Goal: Task Accomplishment & Management: Manage account settings

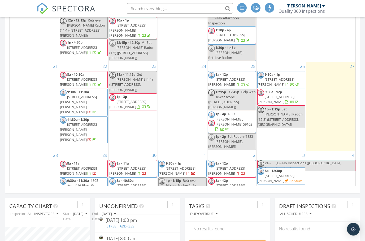
scroll to position [311, 0]
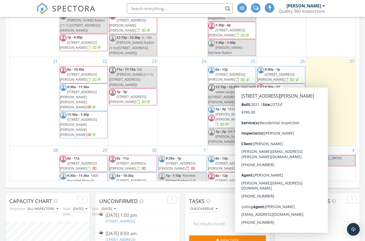
click at [291, 89] on span "1440 Naples St, Billings 59105" at bounding box center [275, 94] width 37 height 10
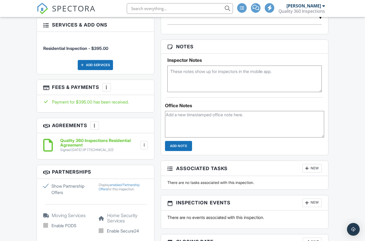
scroll to position [339, 0]
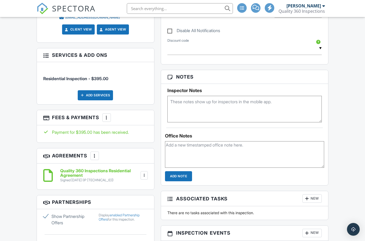
click at [104, 90] on div "Add Services" at bounding box center [95, 95] width 35 height 10
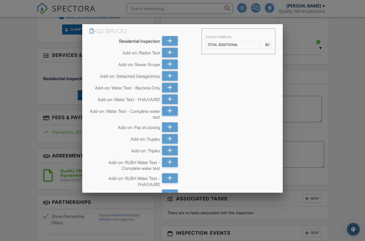
click at [173, 53] on div at bounding box center [169, 53] width 15 height 10
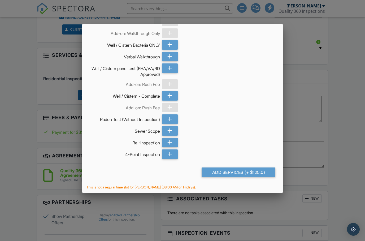
scroll to position [500, 0]
click at [245, 172] on div "Add Services (+ $125.0)" at bounding box center [238, 173] width 74 height 10
click at [240, 170] on div "Add Services (+ $125.0)" at bounding box center [238, 173] width 74 height 10
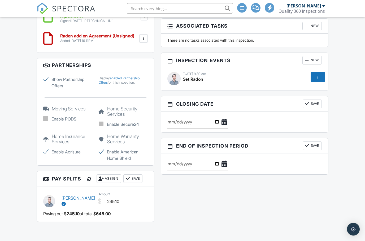
scroll to position [592, 0]
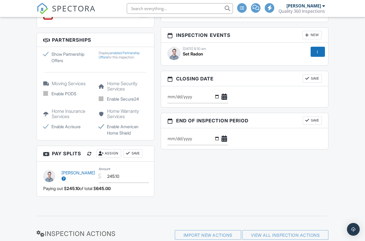
click at [316, 52] on div at bounding box center [316, 51] width 5 height 5
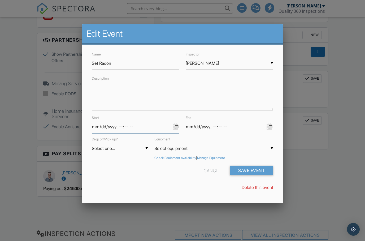
click at [136, 128] on input "datetime-local" at bounding box center [135, 126] width 87 height 13
type input "2025-09-28T09:30"
type input "[DATE]T13:30"
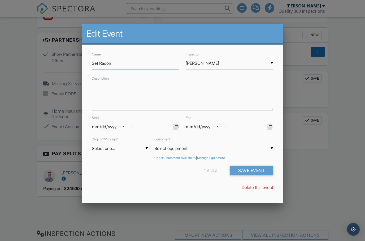
click at [153, 66] on input "Set Radon" at bounding box center [135, 63] width 87 height 13
click at [99, 65] on input "Set Radon (12-3)" at bounding box center [135, 63] width 87 height 13
type input "Set [PERSON_NAME] Radon (12-3)"
click at [248, 130] on input "datetime-local" at bounding box center [228, 126] width 87 height 13
type input "[DATE]T13:45"
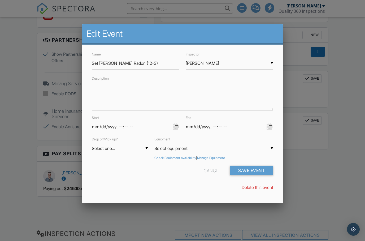
click at [255, 172] on button "Save Event" at bounding box center [250, 170] width 43 height 10
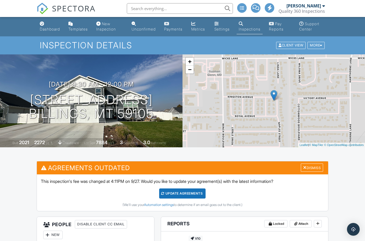
click at [194, 192] on div "Update Agreements" at bounding box center [182, 193] width 46 height 10
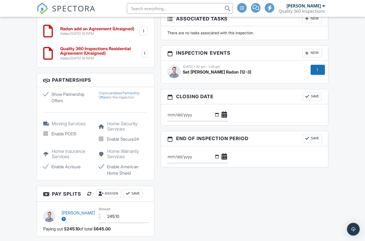
scroll to position [516, 0]
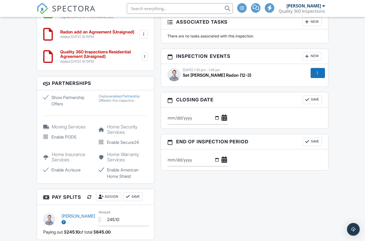
click at [316, 54] on div "New" at bounding box center [311, 56] width 19 height 8
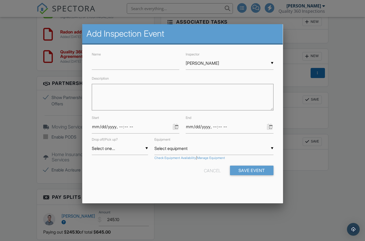
click at [160, 75] on div "Name Inspector ▼ [PERSON_NAME] [PERSON_NAME] [PERSON_NAME] [PERSON_NAME] [PERSO…" at bounding box center [183, 105] width 188 height 109
click at [149, 66] on input "Name" at bounding box center [135, 63] width 87 height 13
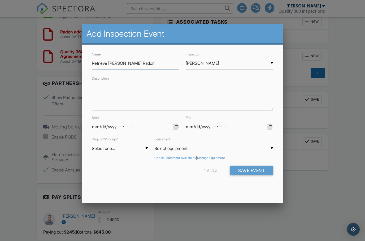
click at [160, 67] on input "Retrieve [PERSON_NAME] Radon" at bounding box center [135, 63] width 87 height 13
type input "Retrieve [PERSON_NAME] Radon (12-3)"
click at [227, 68] on input "[PERSON_NAME]" at bounding box center [228, 63] width 87 height 13
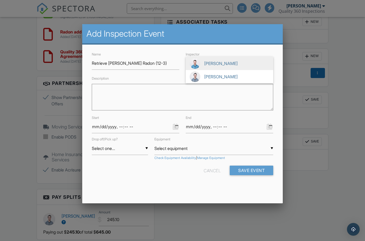
click at [224, 80] on span "[PERSON_NAME]" at bounding box center [228, 76] width 87 height 13
type input "[PERSON_NAME]"
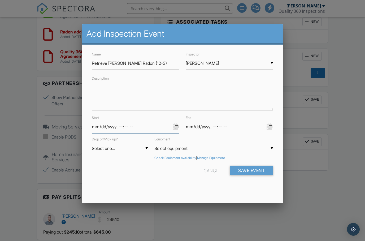
click at [152, 131] on input "datetime-local" at bounding box center [135, 126] width 87 height 13
type input "2025-09-24T09:30"
type input "2025-09-24T10:30"
type input "2025-10-01T09:30"
type input "2025-10-01T10:30"
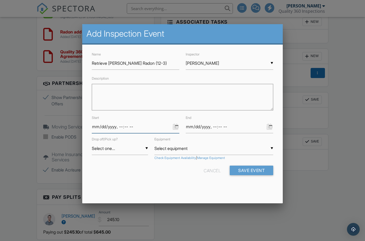
type input "2025-10-01T08:30"
type input "2025-10-01T09:30"
type input "[DATE]T08:00"
click at [250, 127] on input "datetime-local" at bounding box center [228, 126] width 87 height 13
type input "[DATE]T10:00"
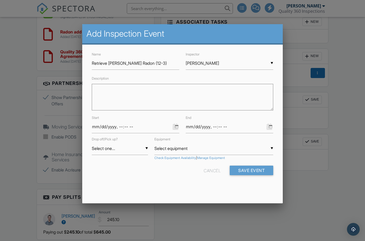
click at [259, 174] on button "Save Event" at bounding box center [250, 170] width 43 height 10
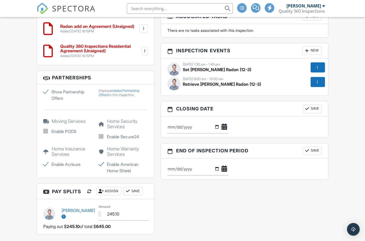
scroll to position [516, 0]
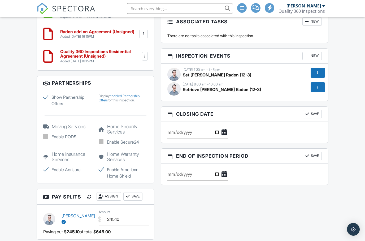
click at [319, 88] on div at bounding box center [316, 87] width 5 height 5
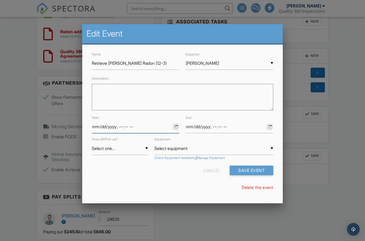
click at [156, 128] on input "datetime-local" at bounding box center [135, 126] width 87 height 13
type input "2025-10-01T09:00"
click at [235, 130] on input "datetime-local" at bounding box center [228, 126] width 87 height 13
click at [246, 130] on input "datetime-local" at bounding box center [228, 126] width 87 height 13
type input "2025-10-01T09:15"
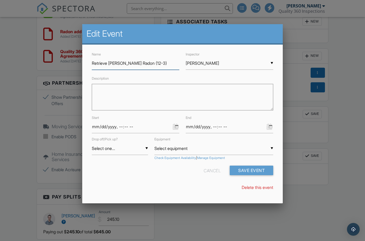
click at [152, 66] on input "Retrieve Schroder Radon (12-3)" at bounding box center [135, 63] width 87 height 13
type input "Retrieve Schroder Radon (8-10)"
click at [256, 174] on button "Save Event" at bounding box center [250, 170] width 43 height 10
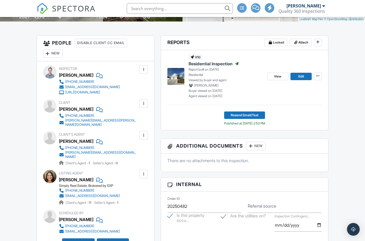
scroll to position [143, 0]
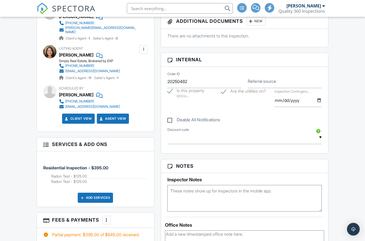
click at [110, 216] on div "More" at bounding box center [106, 220] width 8 height 8
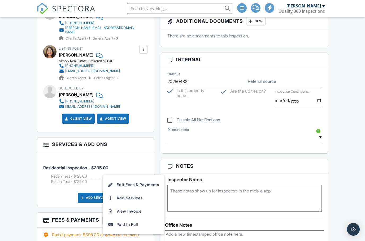
click at [144, 178] on li "Edit Fees & Payments" at bounding box center [133, 184] width 55 height 13
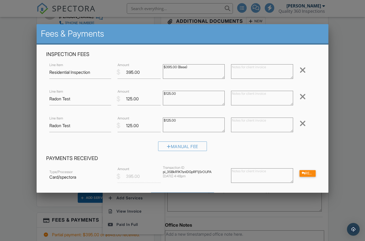
click at [300, 127] on div at bounding box center [302, 123] width 6 height 8
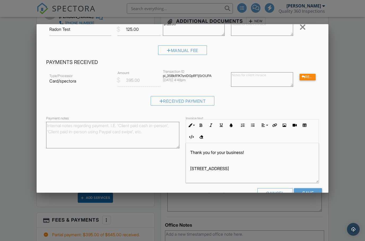
scroll to position [69, 0]
click at [310, 196] on input "Save" at bounding box center [308, 193] width 28 height 10
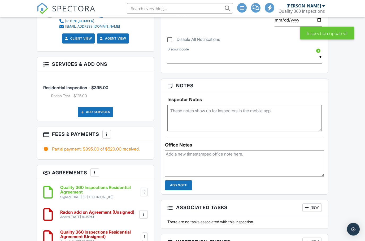
scroll to position [421, 0]
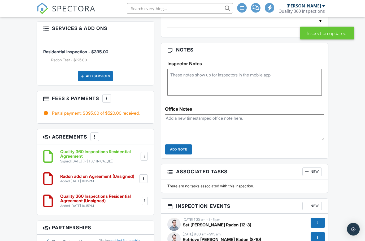
click at [112, 194] on h6 "Quality 360 Inspections Residential Agreement (Unsigned)" at bounding box center [100, 198] width 81 height 9
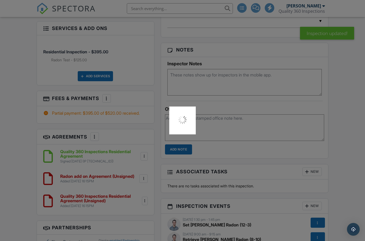
scroll to position [443, 0]
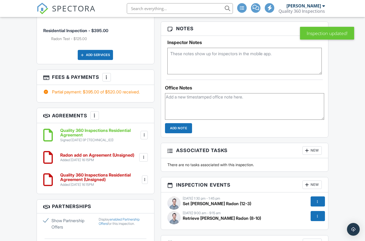
click at [146, 177] on div at bounding box center [144, 179] width 5 height 5
click at [135, 187] on li "Edit" at bounding box center [129, 193] width 30 height 13
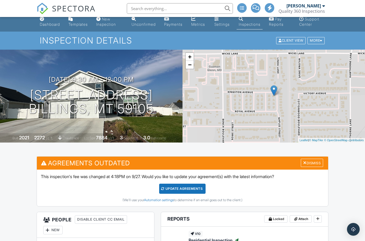
scroll to position [5, 0]
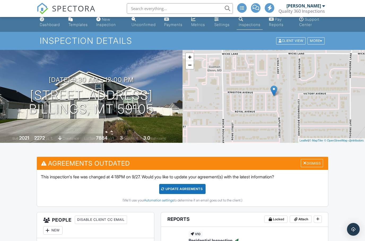
click at [315, 163] on div "Dismiss" at bounding box center [311, 163] width 22 height 8
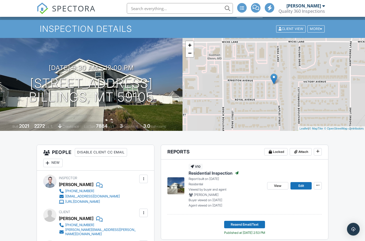
scroll to position [0, 0]
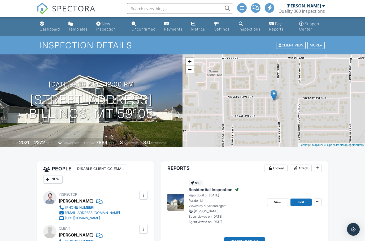
click at [145, 24] on link "Unconfirmed" at bounding box center [143, 26] width 28 height 15
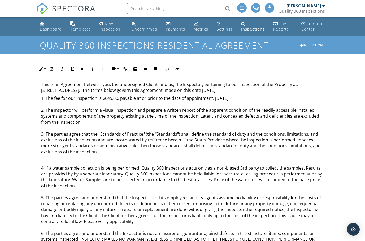
click at [108, 96] on p "1. The fee for our inspection is $645.00, payable at or prior to the date of ap…" at bounding box center [182, 124] width 283 height 59
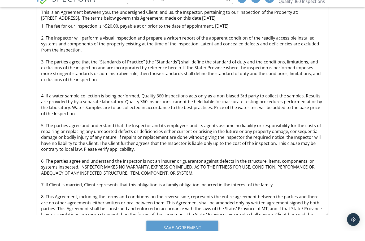
scroll to position [83, 0]
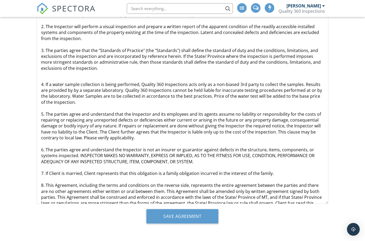
click at [200, 215] on input "Save Agreement" at bounding box center [182, 216] width 72 height 14
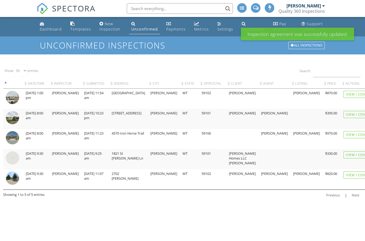
select select "50"
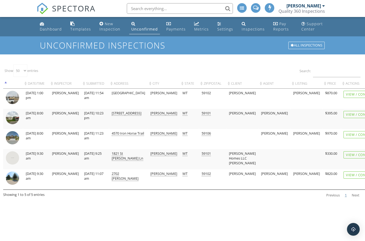
click at [350, 91] on div "View / Confirm" at bounding box center [359, 94] width 33 height 7
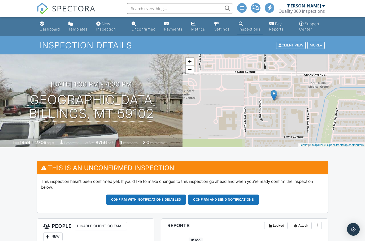
click at [142, 27] on div "Unconfirmed" at bounding box center [143, 29] width 24 height 5
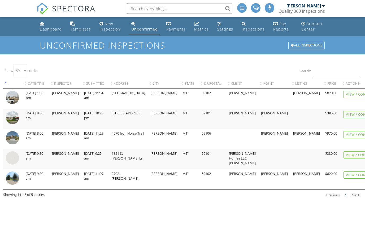
select select "50"
click at [343, 112] on div "View / Confirm" at bounding box center [359, 114] width 33 height 7
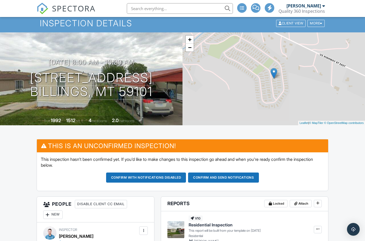
scroll to position [16, 0]
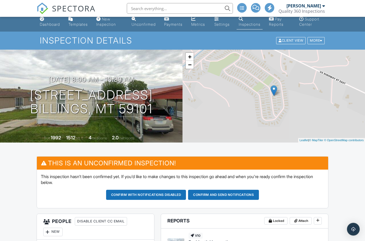
scroll to position [0, 0]
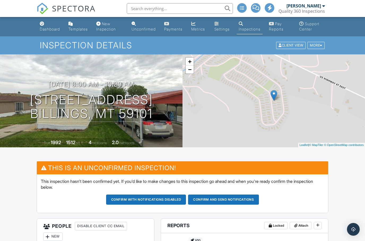
click at [52, 27] on div "Dashboard" at bounding box center [50, 29] width 20 height 5
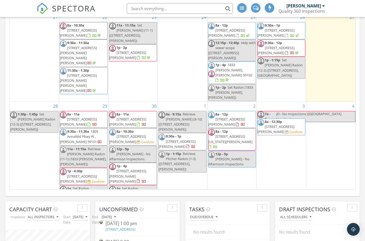
scroll to position [54, 0]
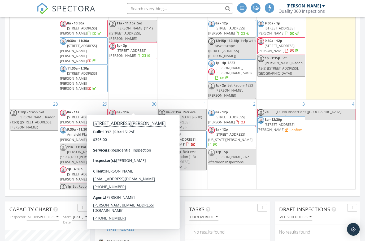
click at [214, 206] on div "9" at bounding box center [231, 210] width 49 height 8
click at [146, 132] on span "[STREET_ADDRESS][PERSON_NAME]" at bounding box center [127, 137] width 37 height 10
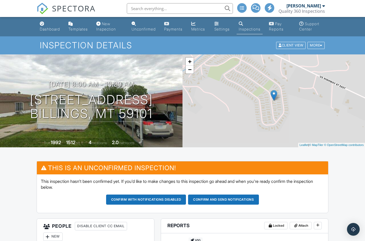
click at [49, 25] on link "Dashboard" at bounding box center [50, 26] width 24 height 15
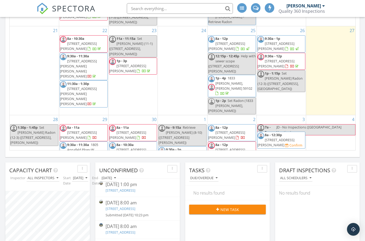
scroll to position [337, 0]
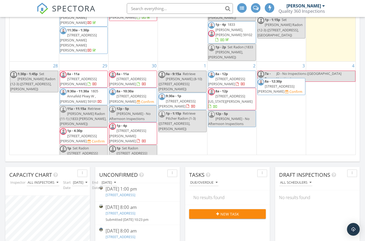
click at [318, 102] on div "4" at bounding box center [330, 114] width 49 height 106
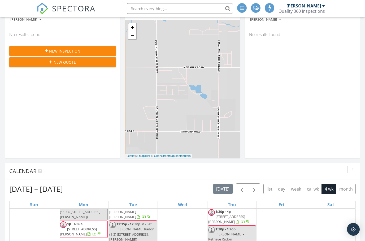
scroll to position [0, 0]
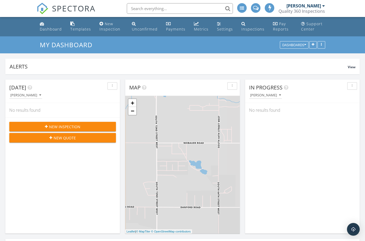
click at [204, 25] on link "Metrics" at bounding box center [201, 26] width 19 height 15
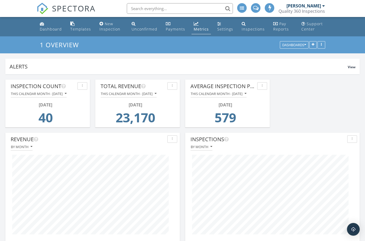
click at [147, 27] on div "Unconfirmed" at bounding box center [144, 28] width 26 height 5
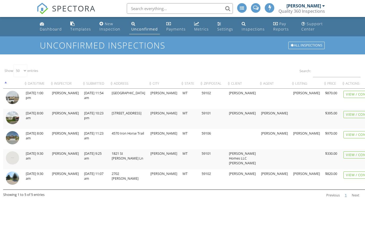
select select "50"
click at [199, 27] on div "Metrics" at bounding box center [201, 28] width 15 height 5
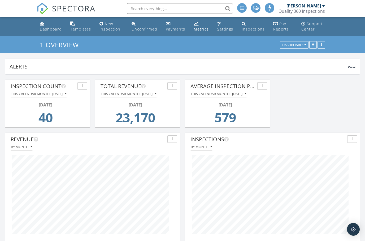
click at [156, 94] on div "This calendar month - [DATE]" at bounding box center [129, 94] width 56 height 4
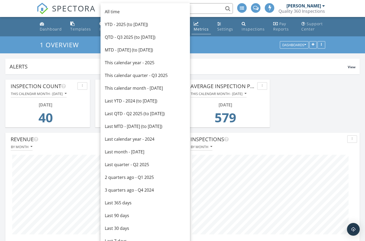
click at [158, 60] on div "This calendar year - 2025" at bounding box center [145, 62] width 81 height 6
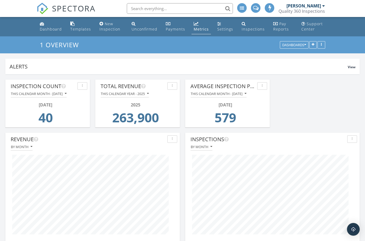
click at [147, 95] on button "This calendar year - 2025" at bounding box center [124, 93] width 48 height 7
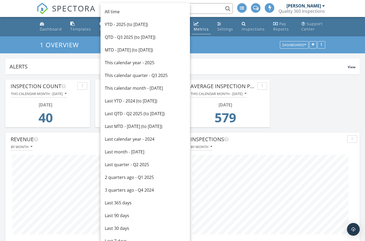
click at [160, 139] on div "Last calendar year - 2024" at bounding box center [145, 139] width 81 height 6
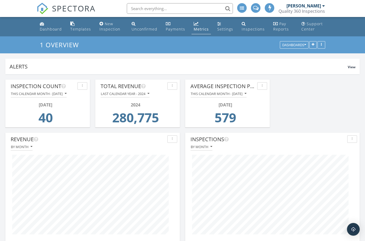
click at [147, 93] on div "Last calendar year - 2024" at bounding box center [125, 94] width 48 height 4
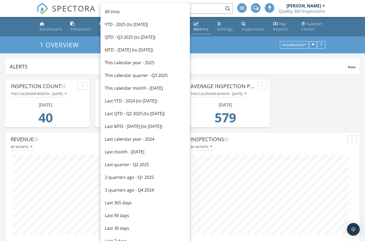
click at [156, 59] on div "This calendar year - 2025" at bounding box center [145, 62] width 81 height 6
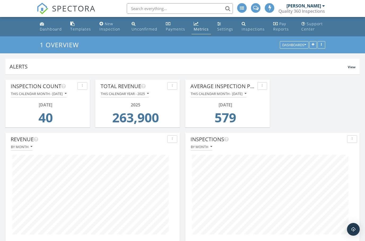
click at [246, 26] on div "Inspections" at bounding box center [252, 28] width 23 height 5
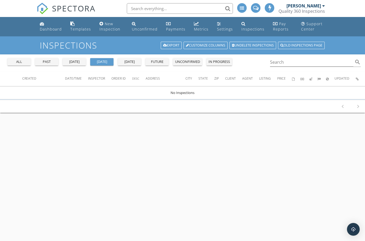
click at [161, 64] on button "future" at bounding box center [156, 61] width 23 height 7
